Goal: Information Seeking & Learning: Understand process/instructions

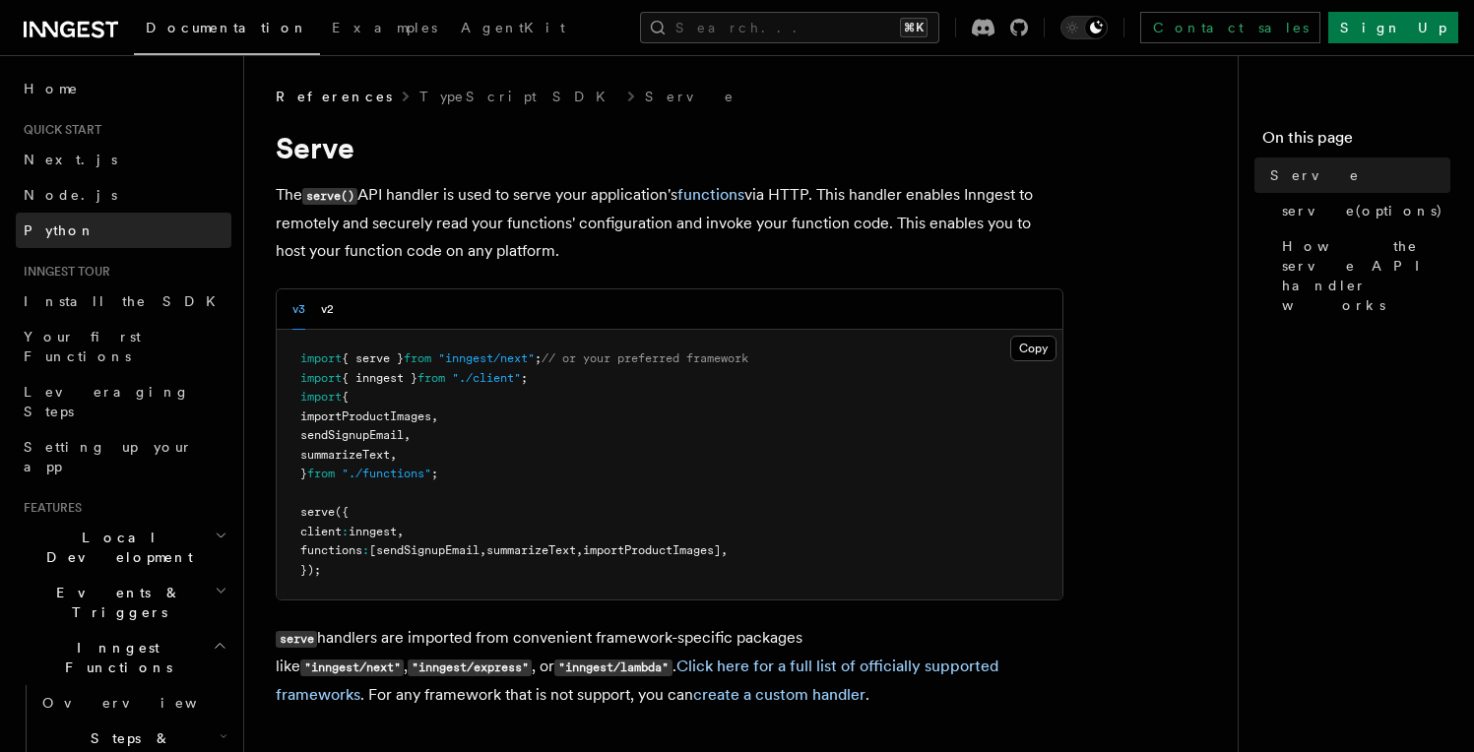
click at [136, 223] on link "Python" at bounding box center [124, 230] width 216 height 35
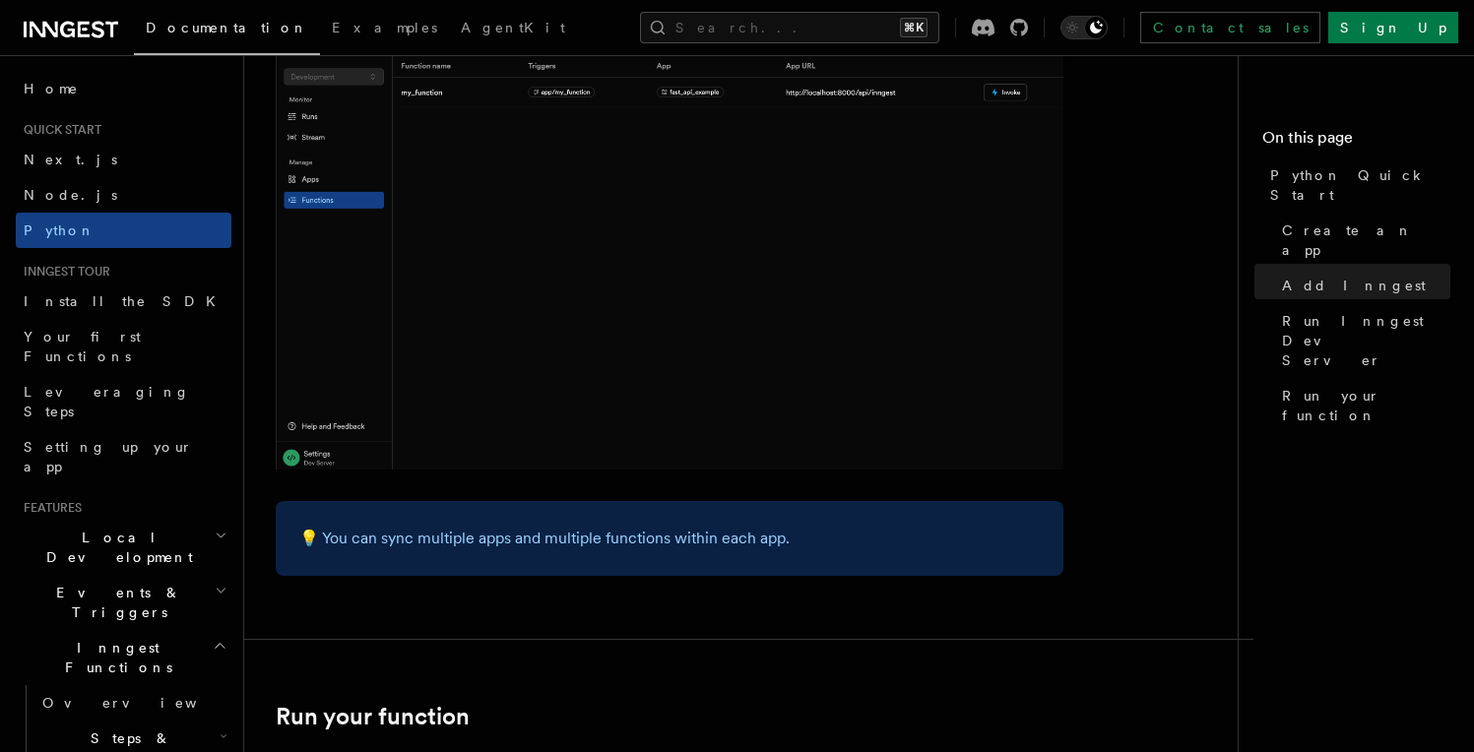
scroll to position [3372, 0]
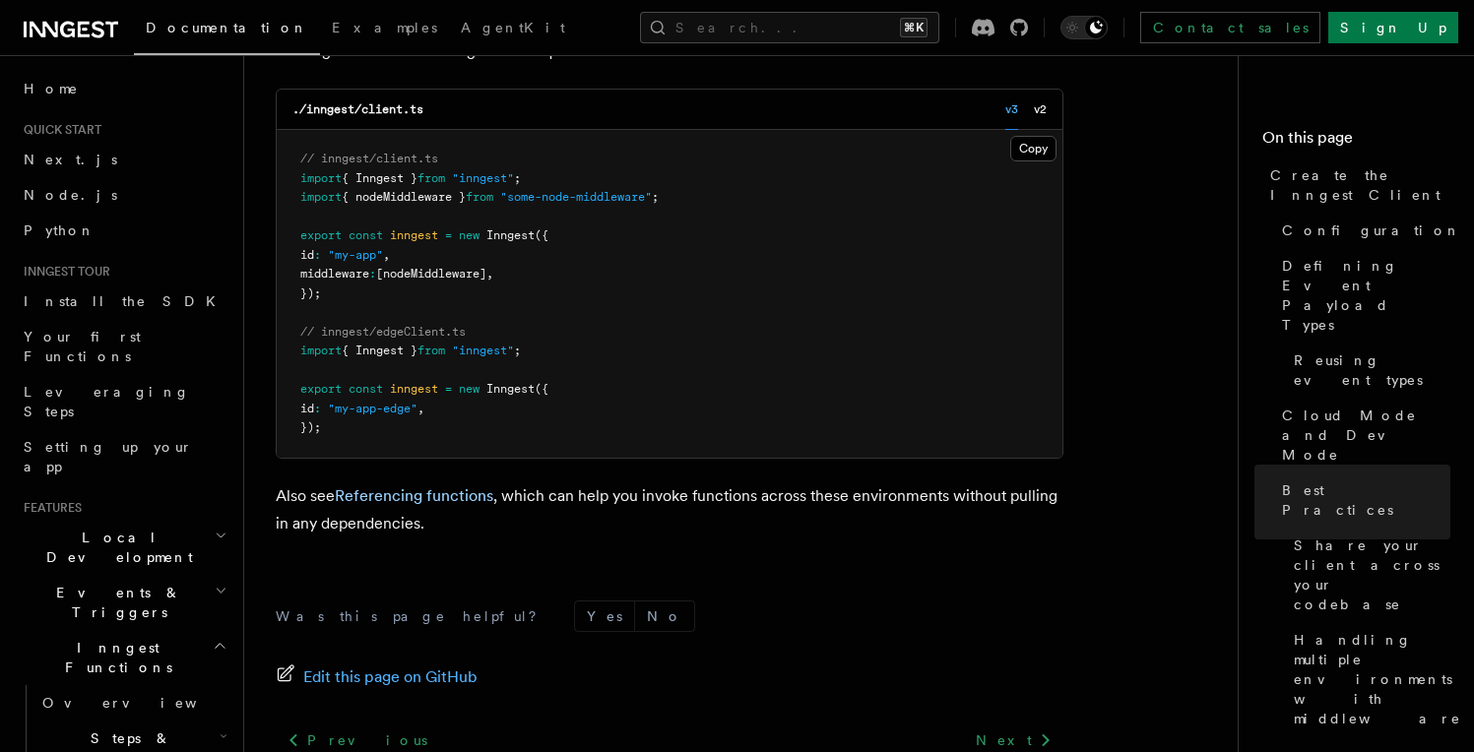
scroll to position [4718, 0]
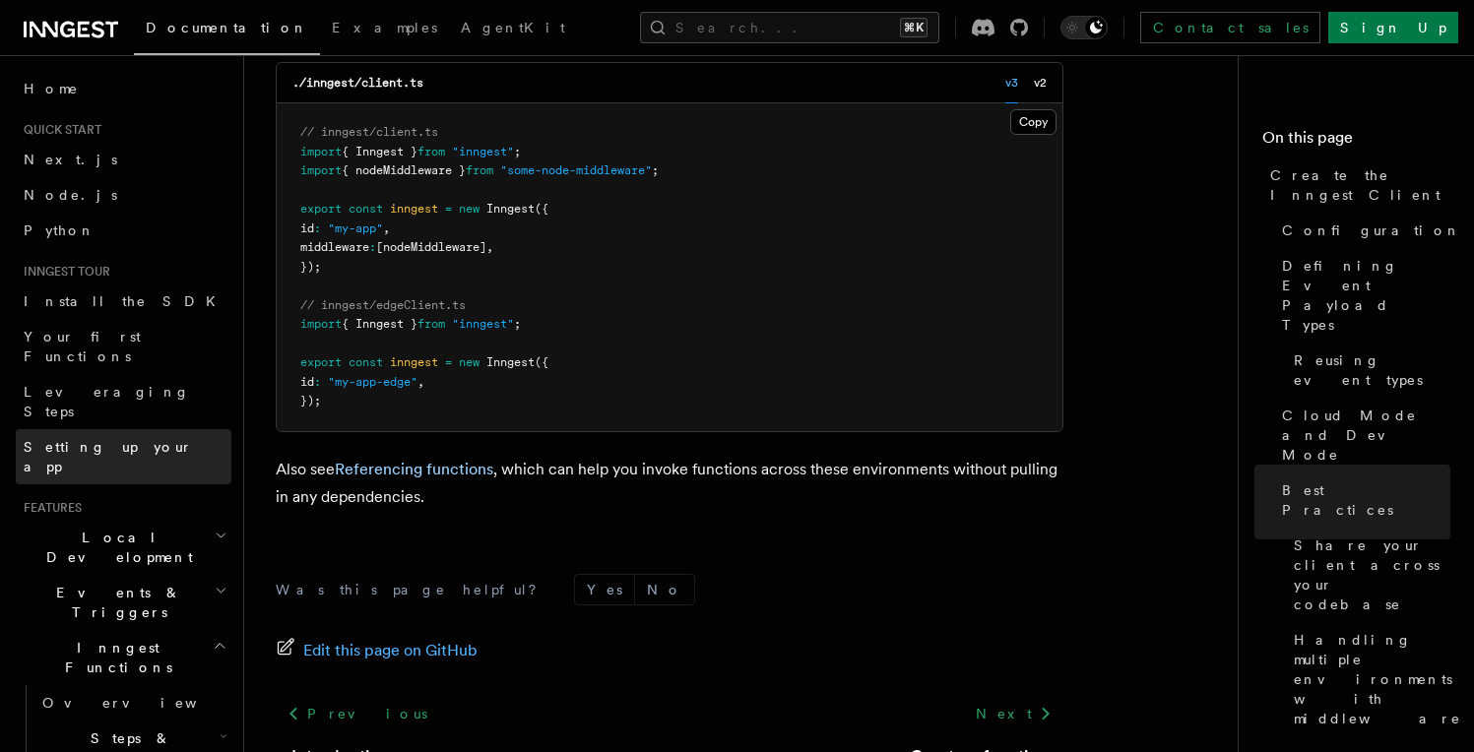
click at [93, 429] on link "Setting up your app" at bounding box center [124, 456] width 216 height 55
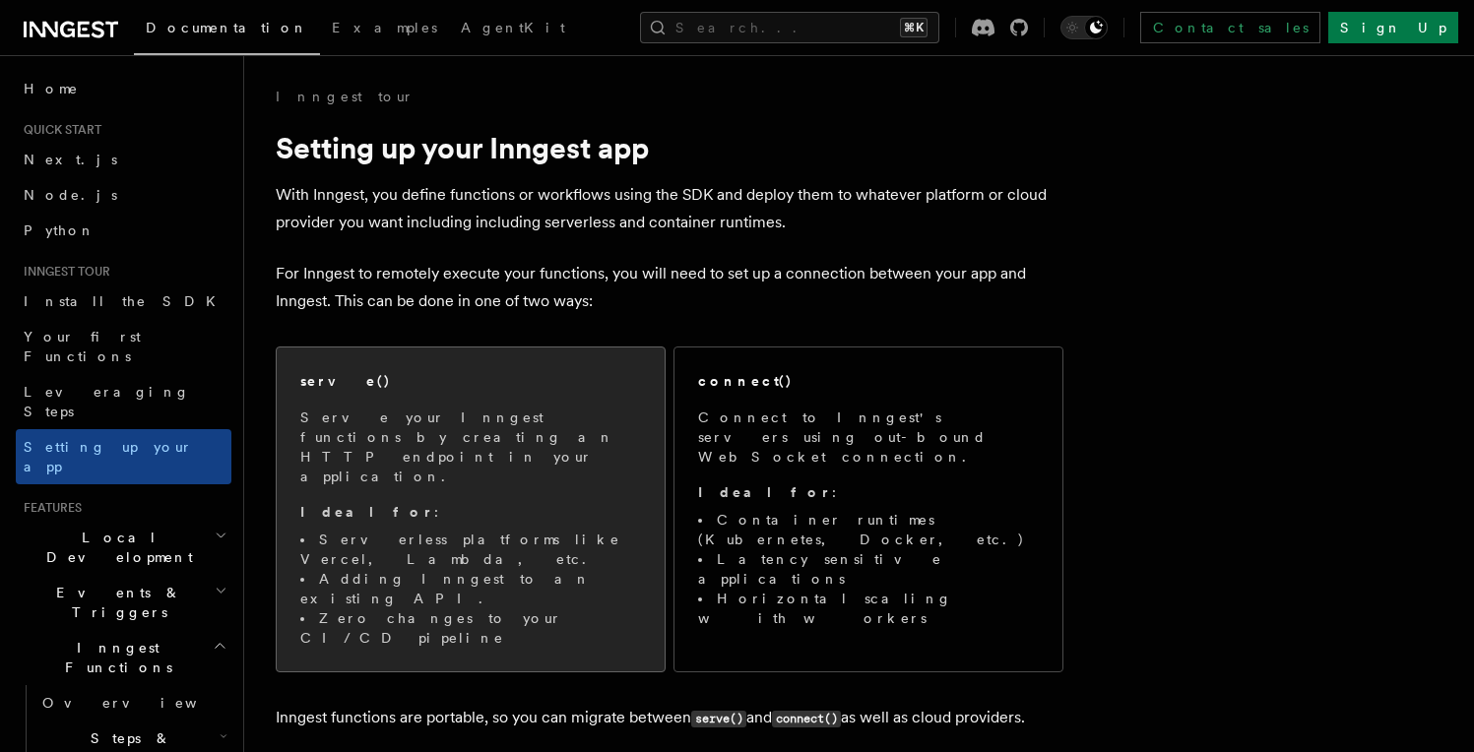
click at [398, 502] on p "Ideal for :" at bounding box center [470, 512] width 341 height 20
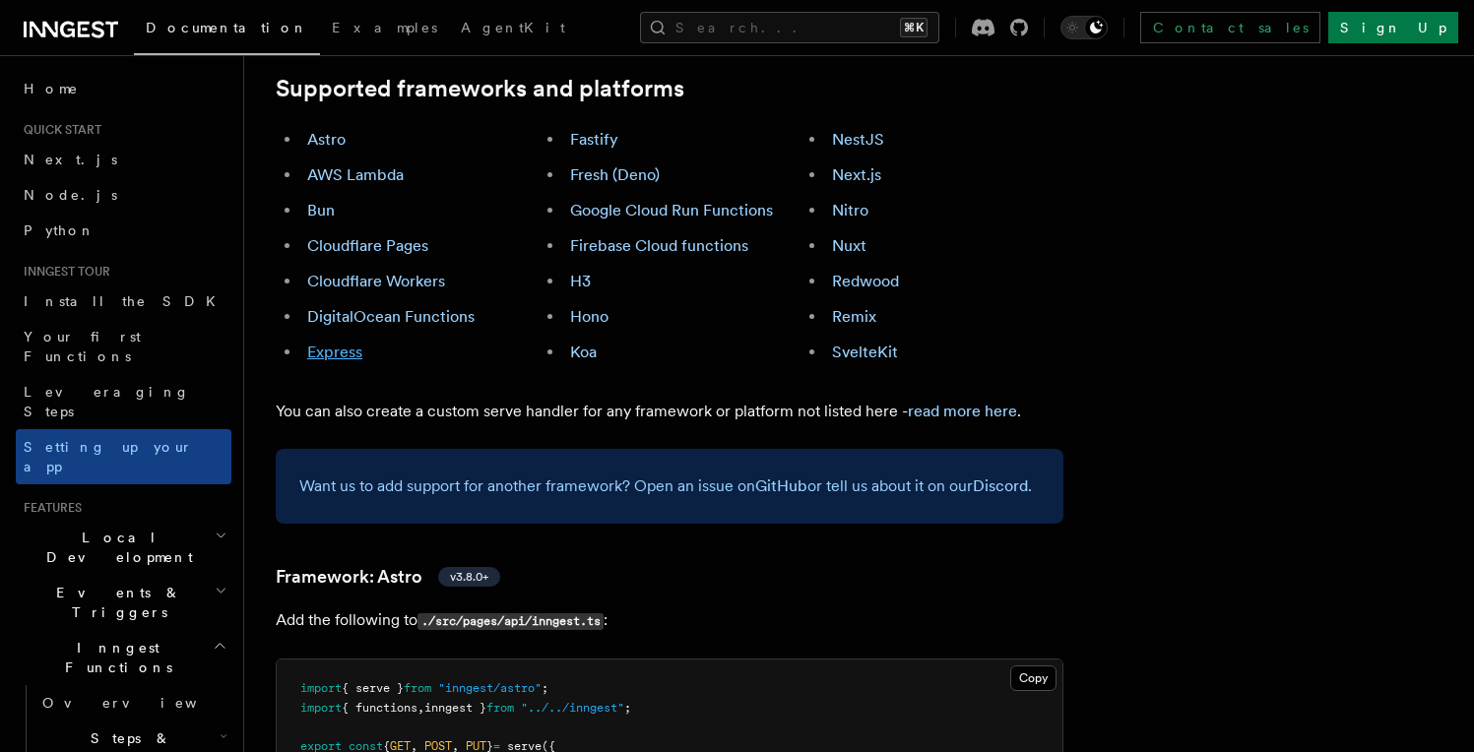
scroll to position [1261, 0]
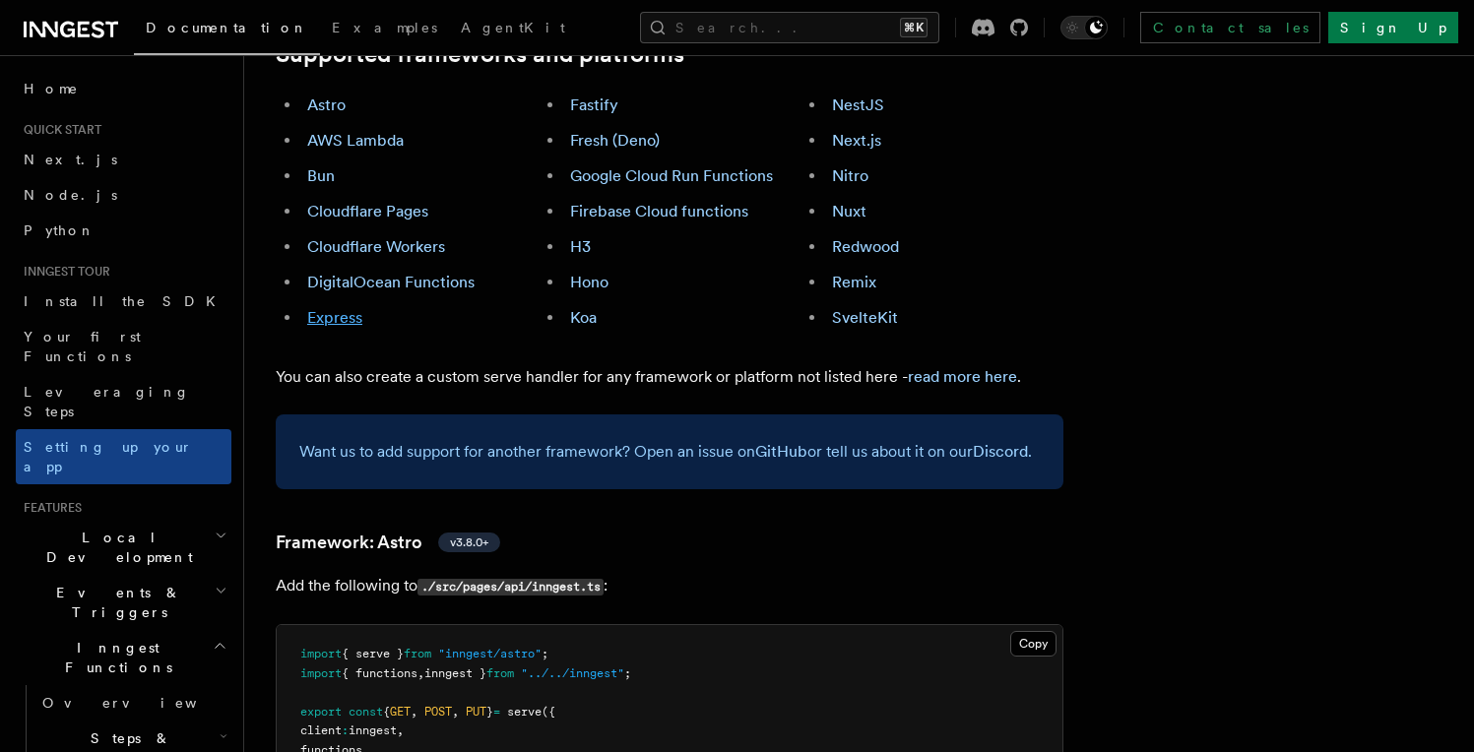
click at [316, 308] on link "Express" at bounding box center [334, 317] width 55 height 19
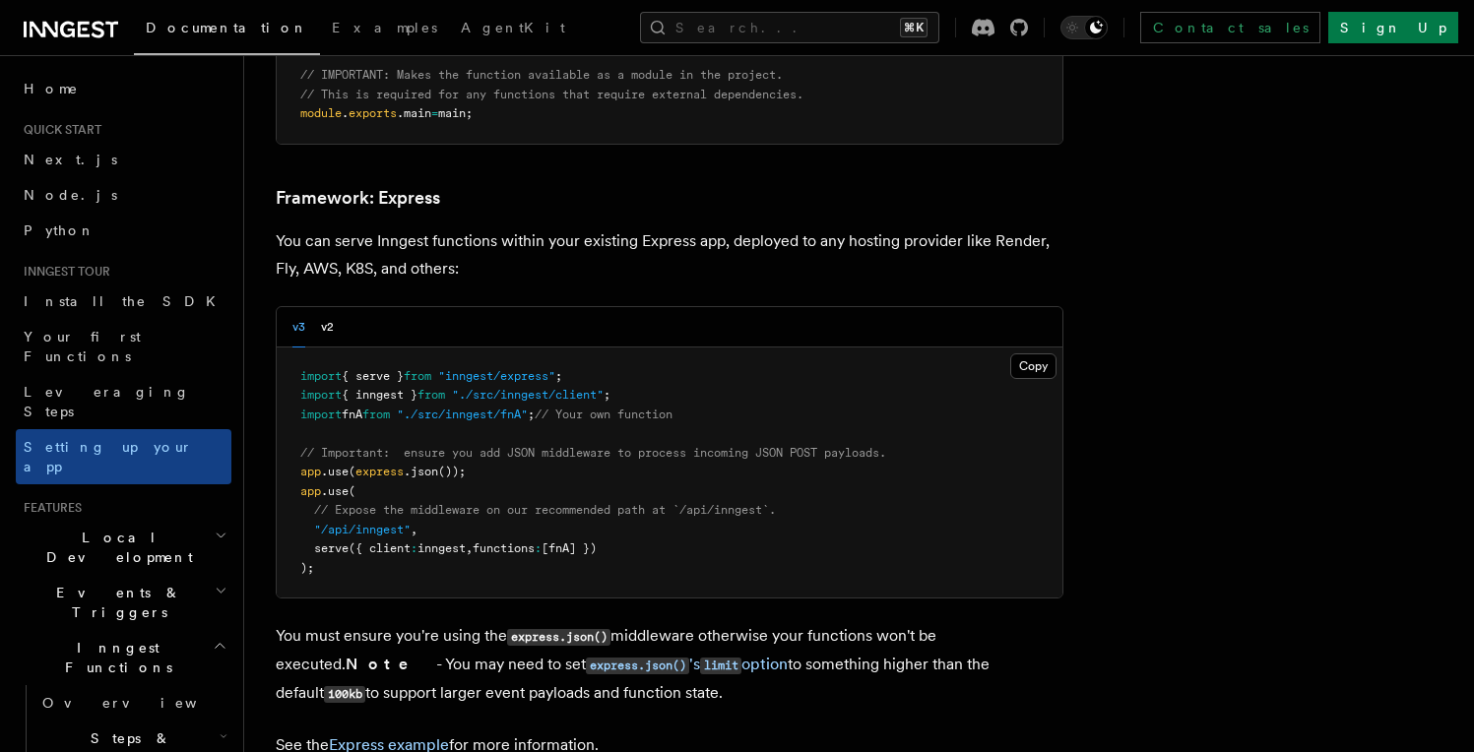
scroll to position [5066, 0]
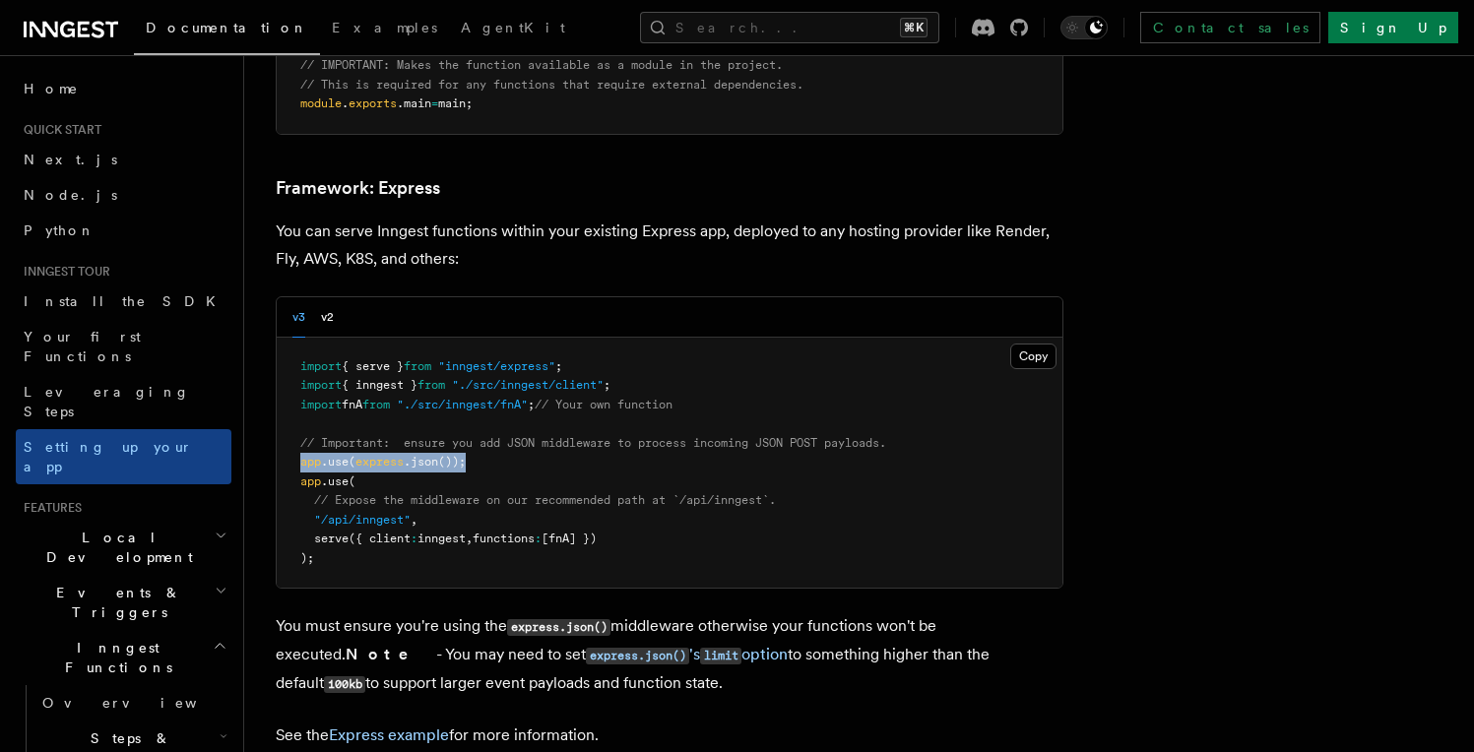
drag, startPoint x: 299, startPoint y: 386, endPoint x: 527, endPoint y: 380, distance: 227.5
click at [521, 380] on pre "import { serve } from "inngest/express" ; import { inngest } from "./src/innges…" at bounding box center [670, 463] width 786 height 251
drag, startPoint x: 323, startPoint y: 444, endPoint x: 402, endPoint y: 440, distance: 78.9
click at [390, 513] on span ""/api/inngest"" at bounding box center [362, 520] width 96 height 14
click at [346, 470] on pre "import { serve } from "inngest/express" ; import { inngest } from "./src/innges…" at bounding box center [670, 463] width 786 height 251
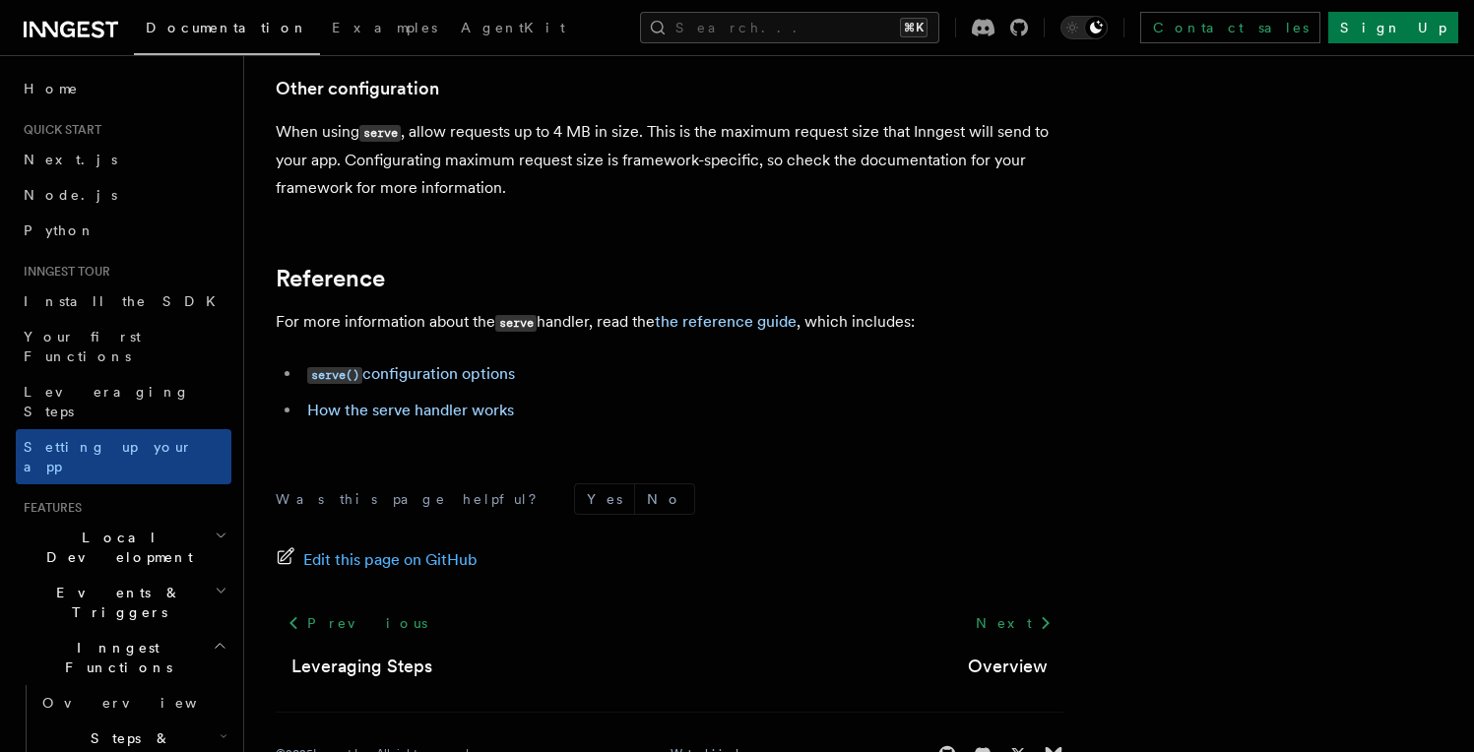
scroll to position [16913, 0]
